Goal: Transaction & Acquisition: Purchase product/service

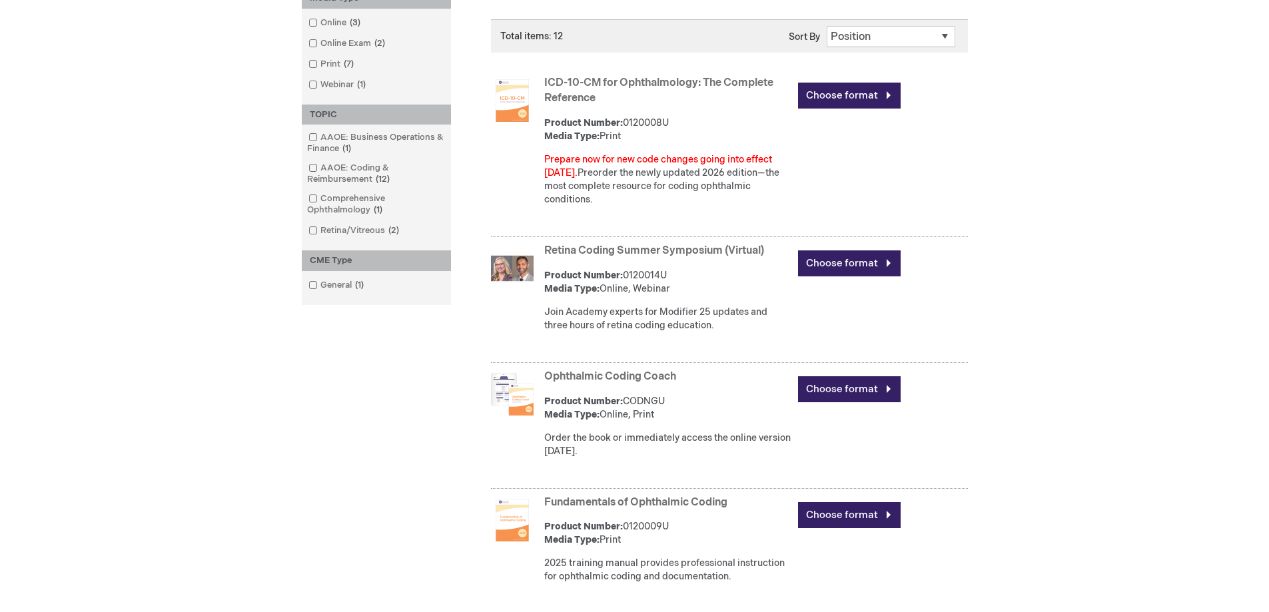
scroll to position [359, 0]
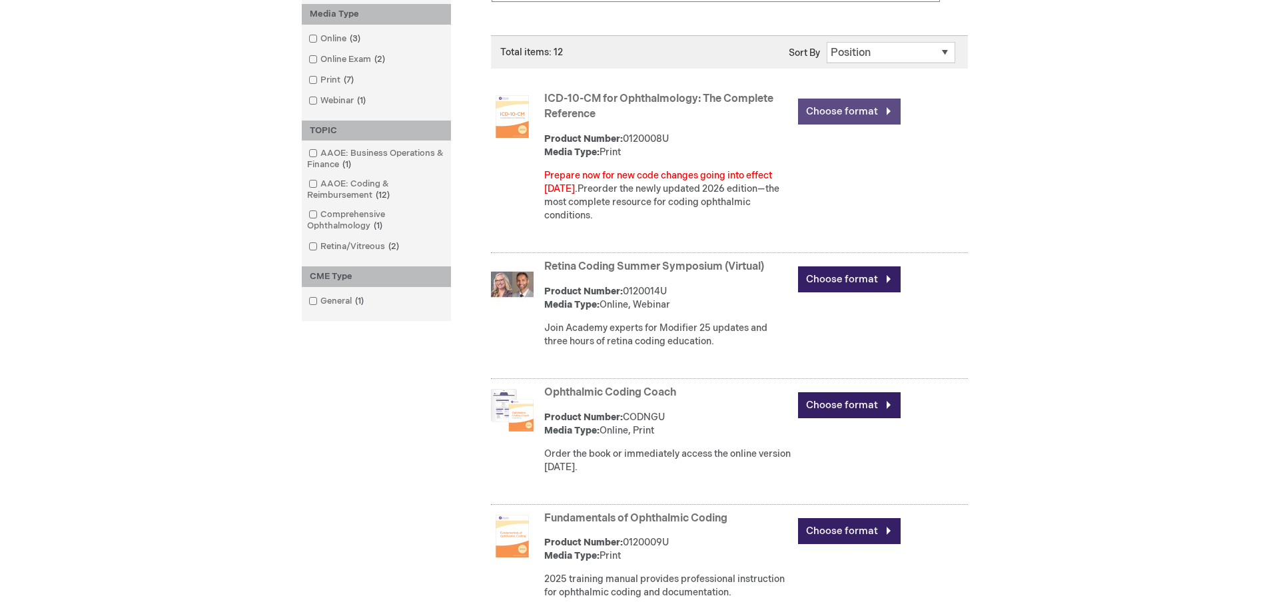
click at [860, 115] on link "Choose format" at bounding box center [849, 112] width 103 height 26
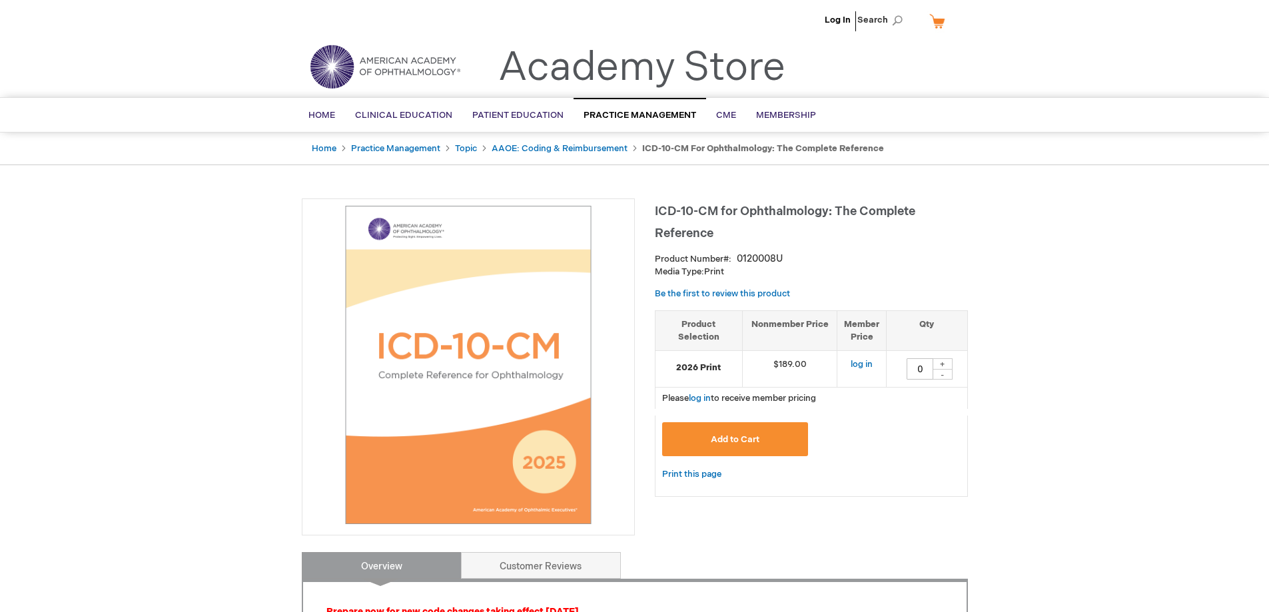
click at [750, 442] on span "Add to Cart" at bounding box center [735, 439] width 49 height 11
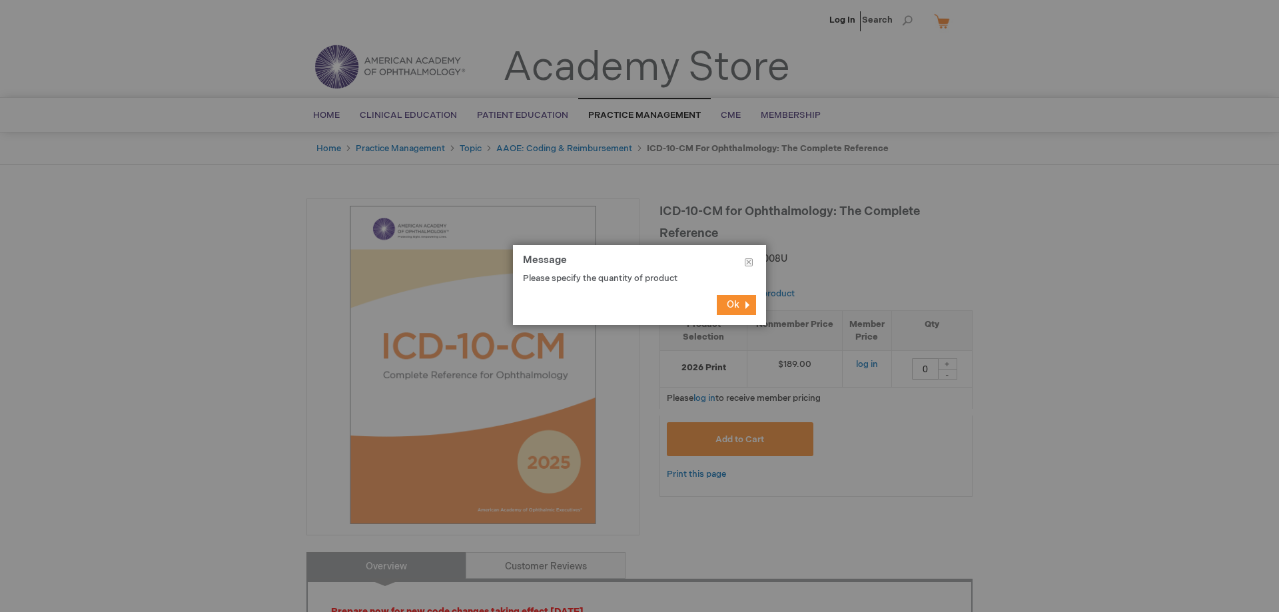
click at [745, 304] on button "Ok" at bounding box center [736, 305] width 39 height 20
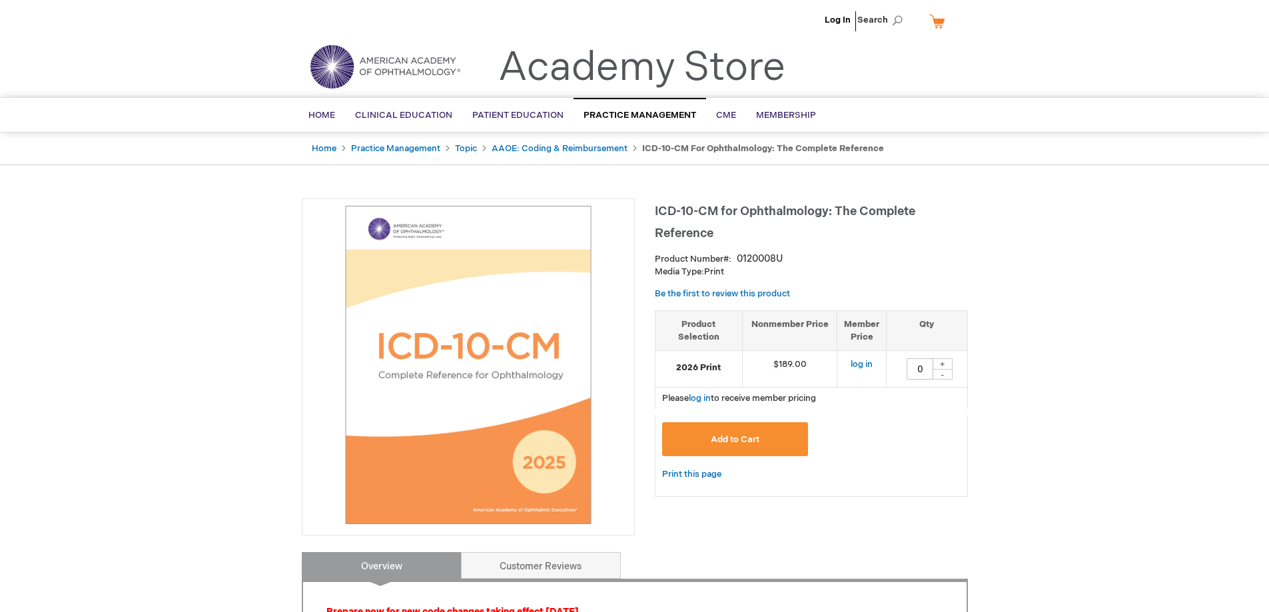
click at [941, 362] on div "+" at bounding box center [943, 363] width 20 height 11
type input "1"
click at [756, 441] on span "Add to Cart" at bounding box center [735, 439] width 49 height 11
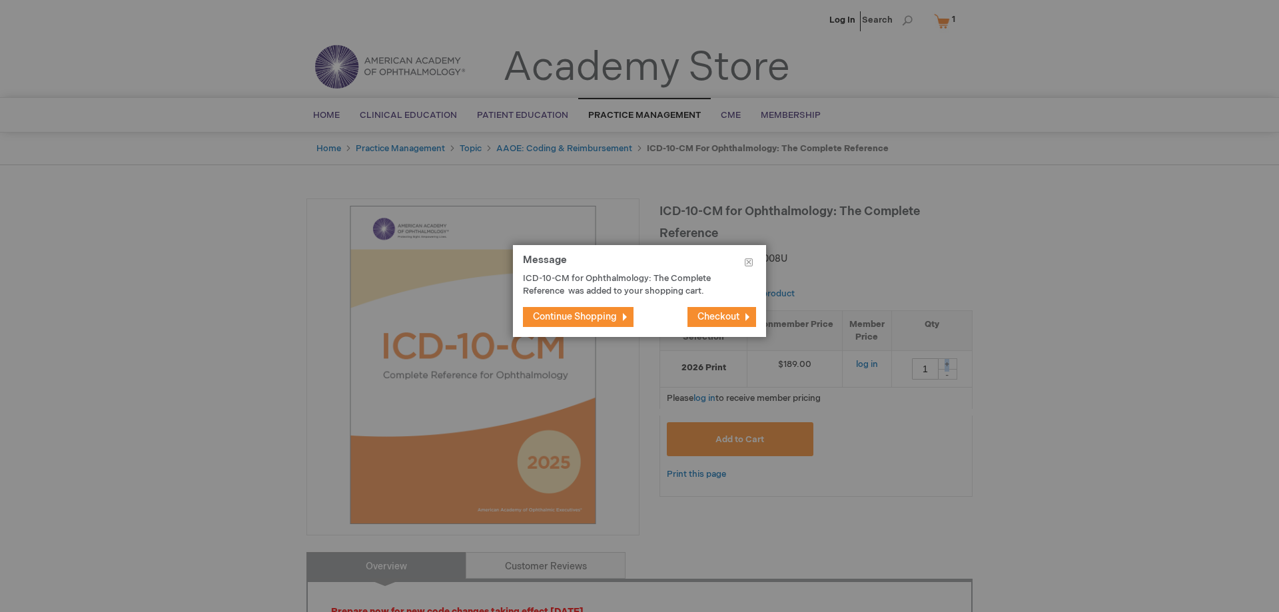
click at [592, 318] on span "Continue Shopping" at bounding box center [575, 316] width 84 height 11
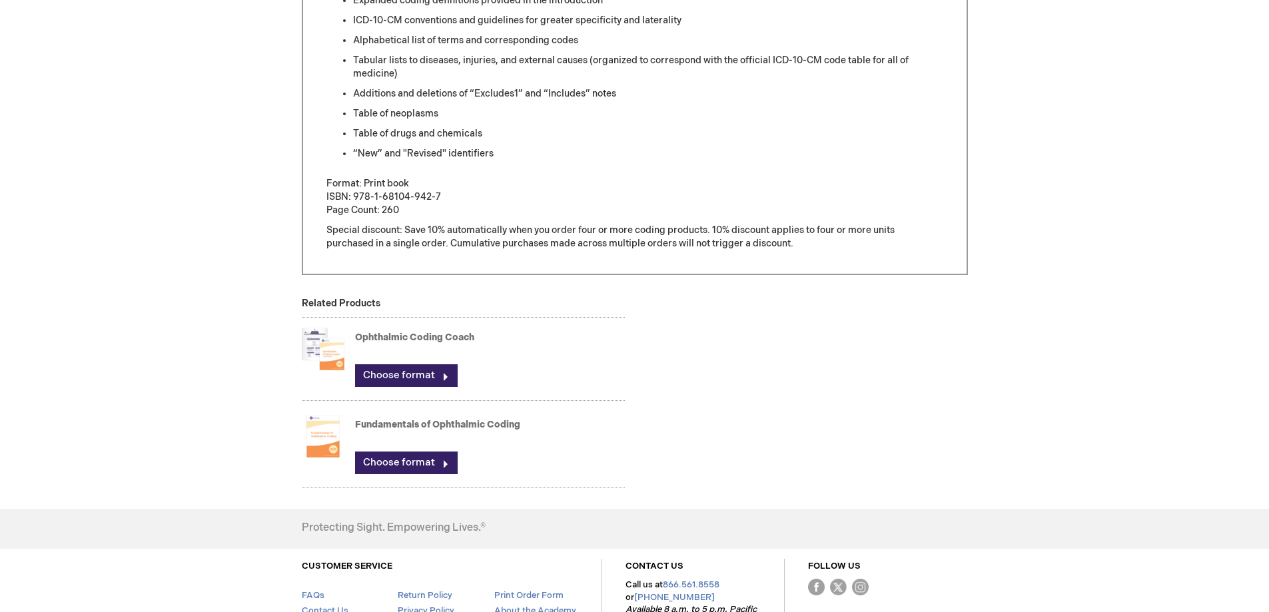
scroll to position [708, 0]
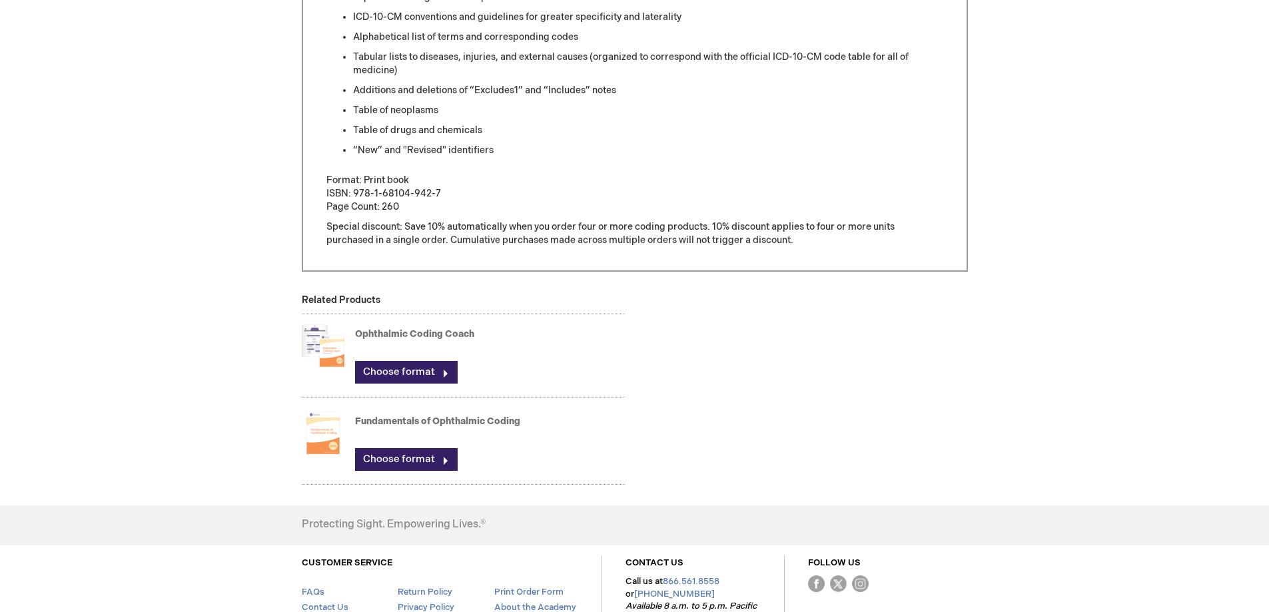
click at [406, 386] on div "Ophthalmic Coding Coach Choose format" at bounding box center [490, 357] width 270 height 66
click at [432, 372] on link "Choose format" at bounding box center [406, 372] width 103 height 23
click at [444, 368] on link "Choose format" at bounding box center [406, 372] width 103 height 23
click at [409, 368] on link "Choose format" at bounding box center [406, 372] width 103 height 23
click at [370, 334] on link "Ophthalmic Coding Coach" at bounding box center [414, 333] width 119 height 11
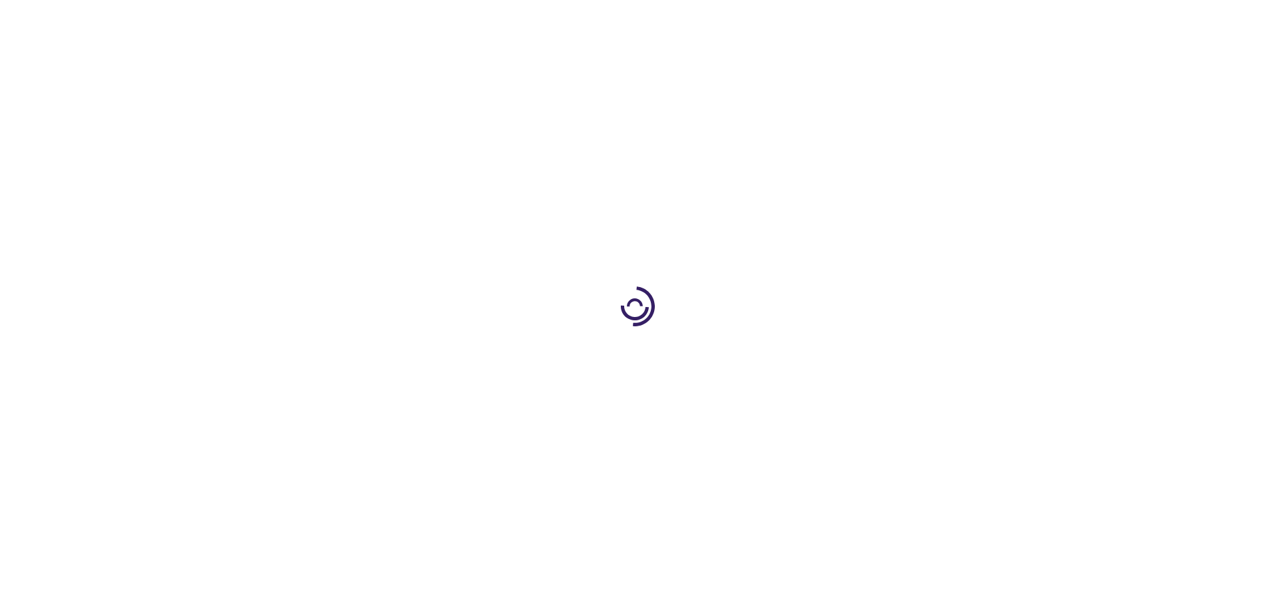
scroll to position [708, 0]
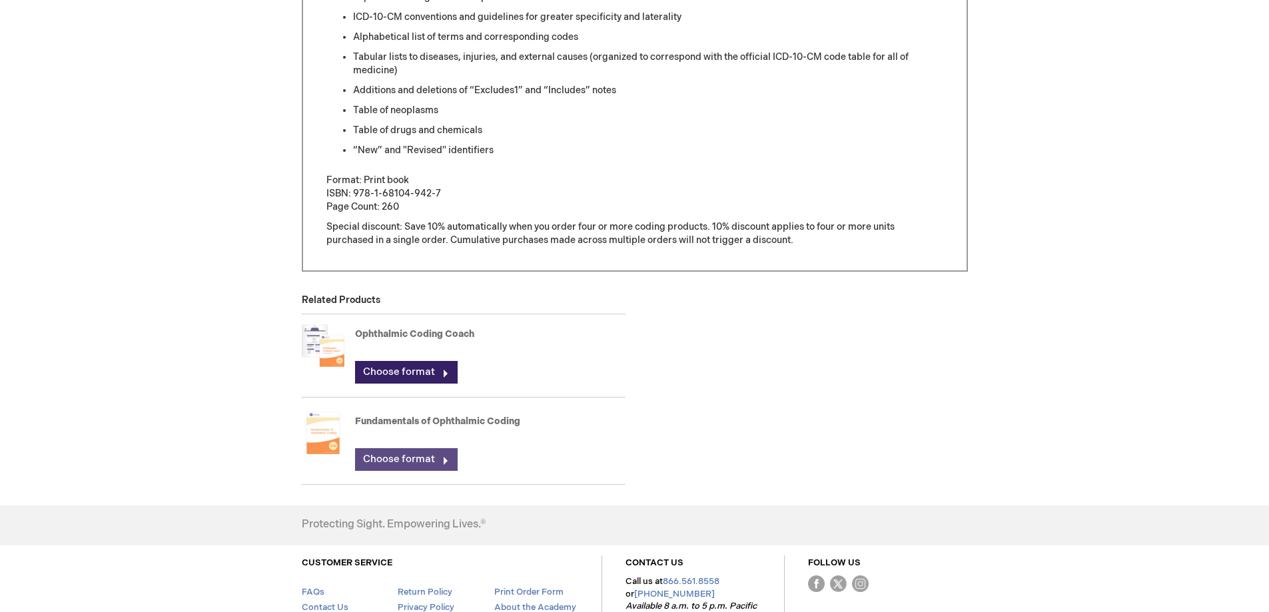
click at [395, 459] on link "Choose format" at bounding box center [406, 459] width 103 height 23
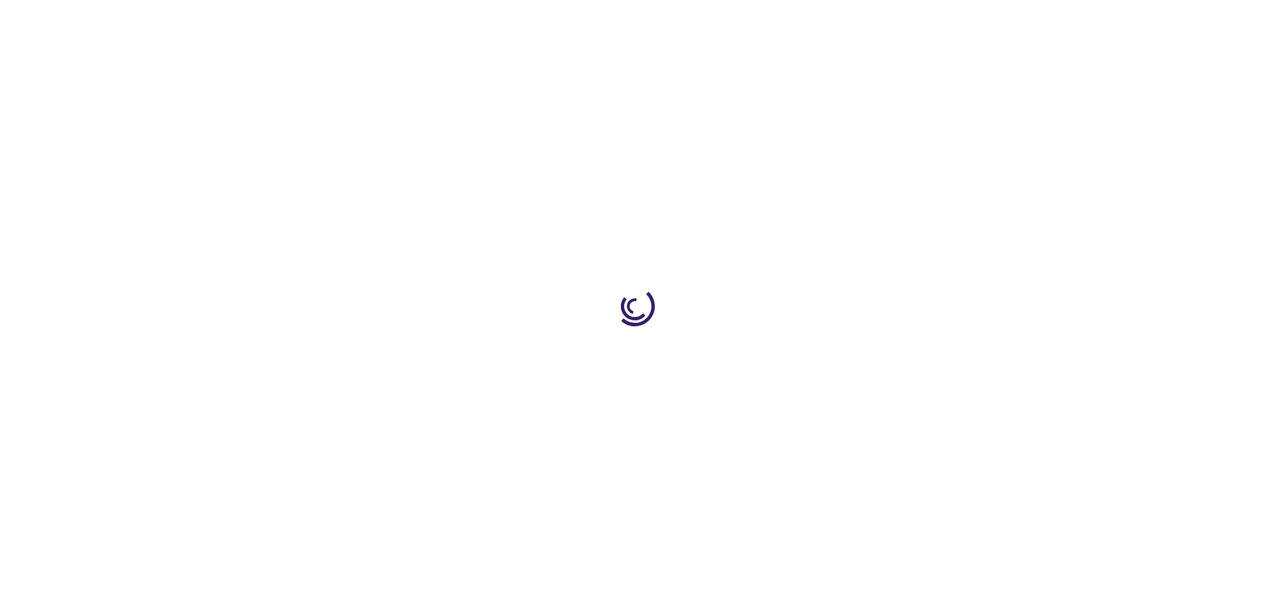
type input "1"
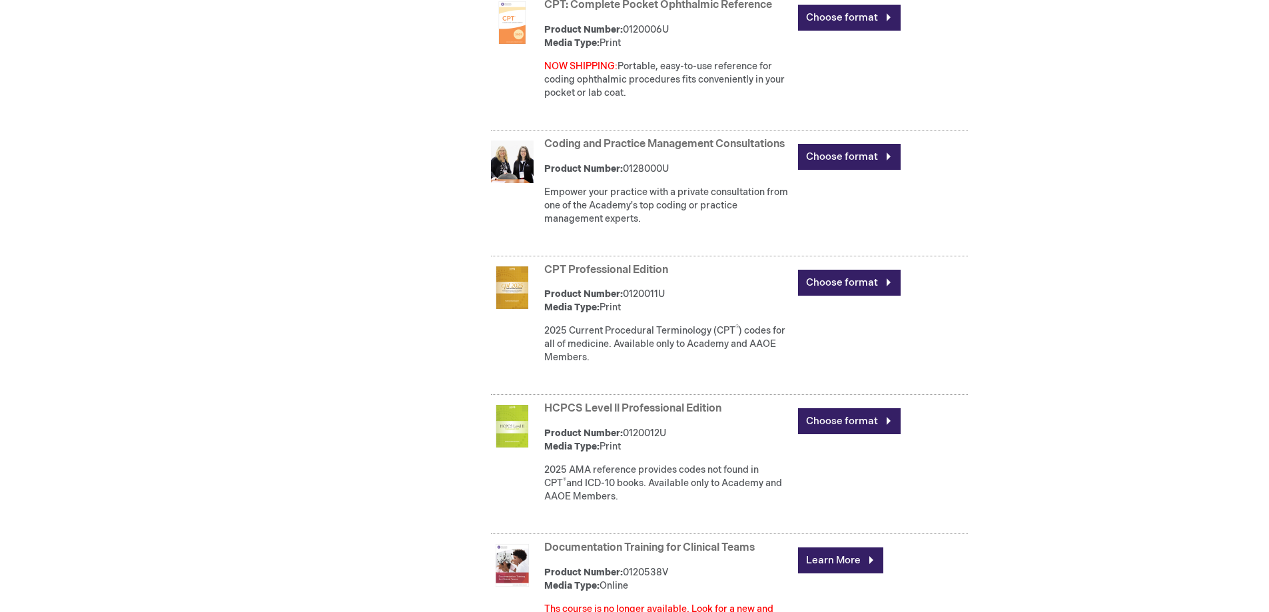
scroll to position [1334, 0]
